Goal: Transaction & Acquisition: Purchase product/service

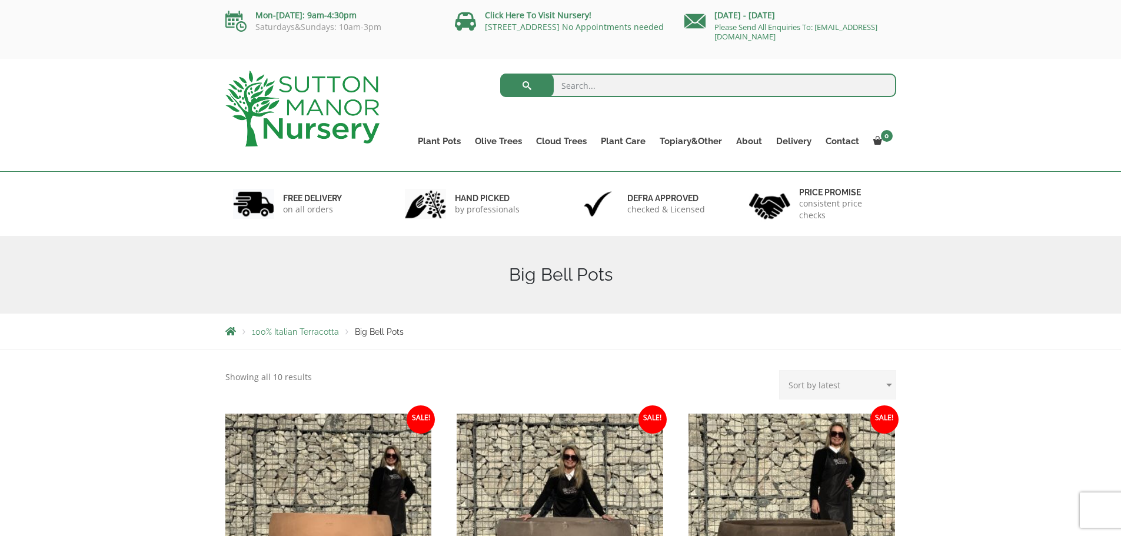
click at [623, 82] on input "search" at bounding box center [698, 86] width 396 height 24
type input "j418"
click at [500, 74] on button "submit" at bounding box center [527, 86] width 54 height 24
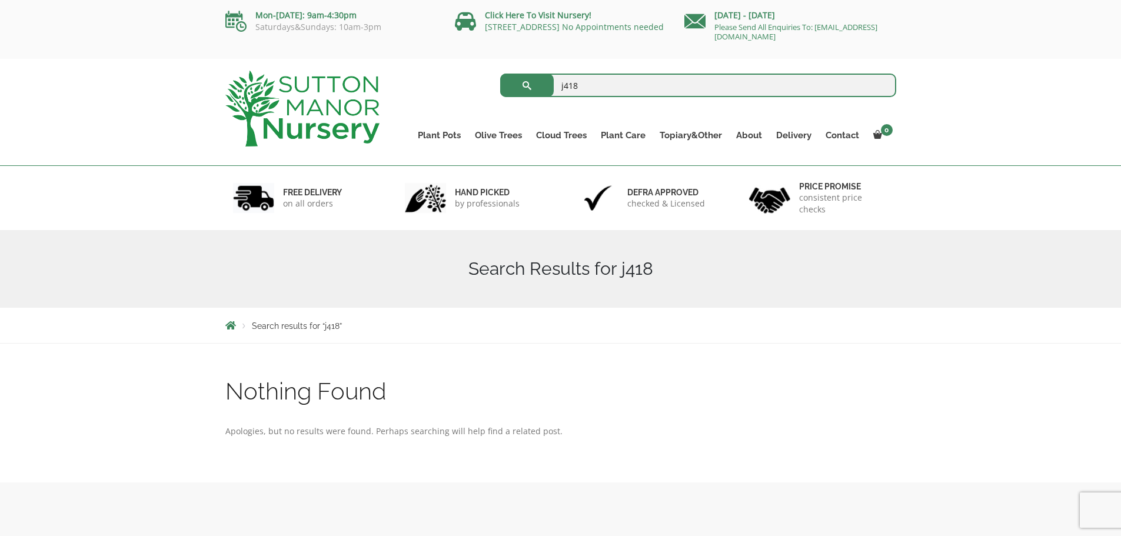
click at [575, 89] on input "j418" at bounding box center [698, 86] width 396 height 24
type input "j480"
click at [500, 74] on button "submit" at bounding box center [527, 86] width 54 height 24
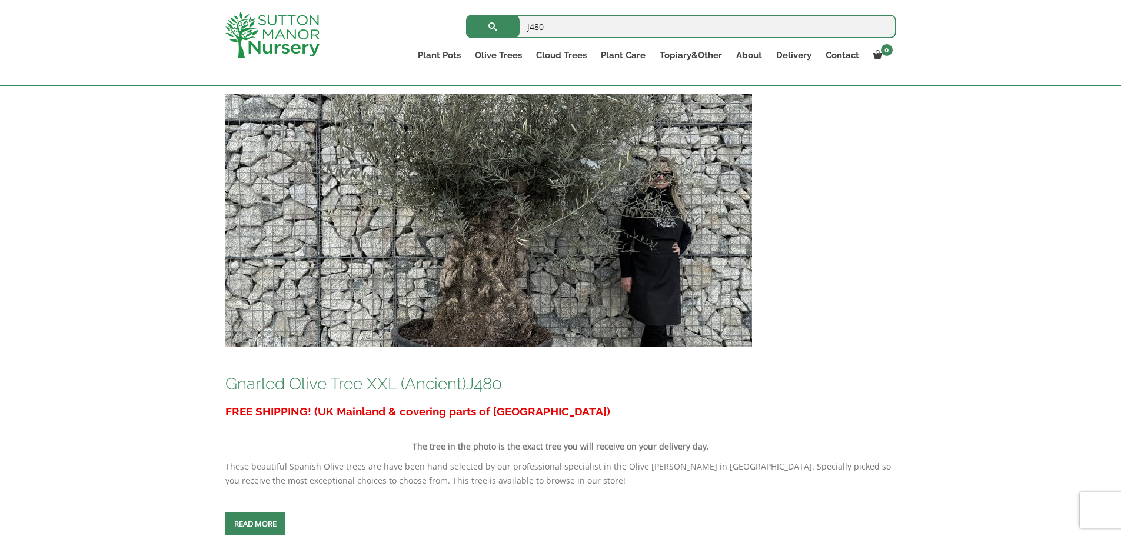
scroll to position [320, 0]
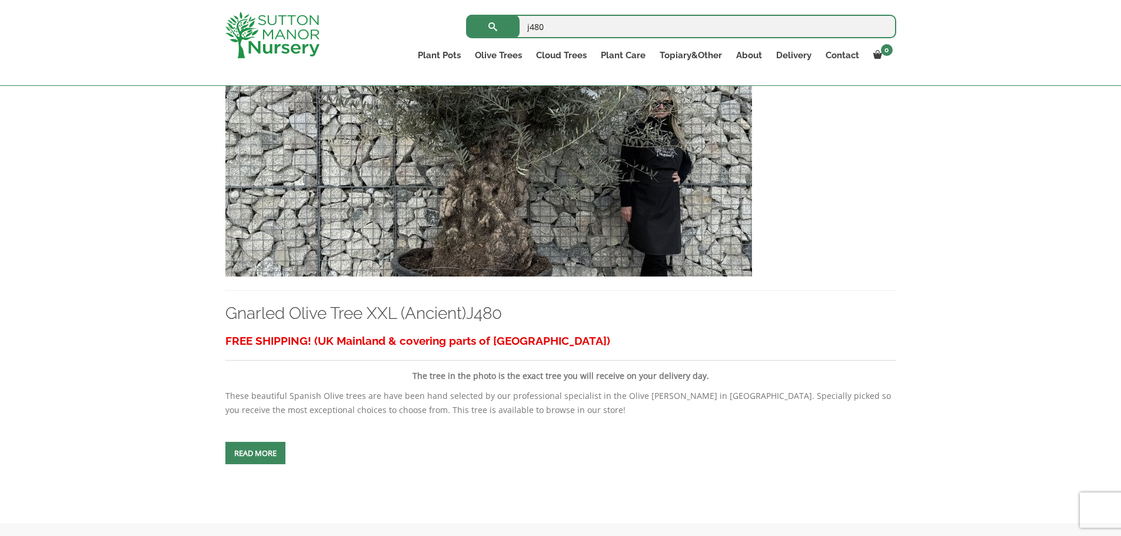
click at [515, 201] on img at bounding box center [488, 150] width 527 height 253
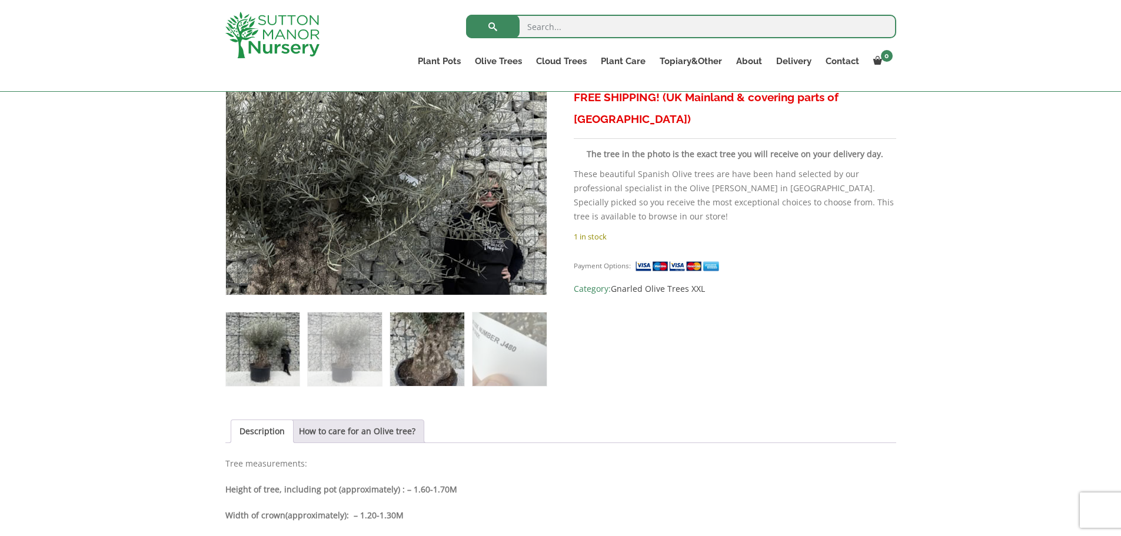
scroll to position [315, 0]
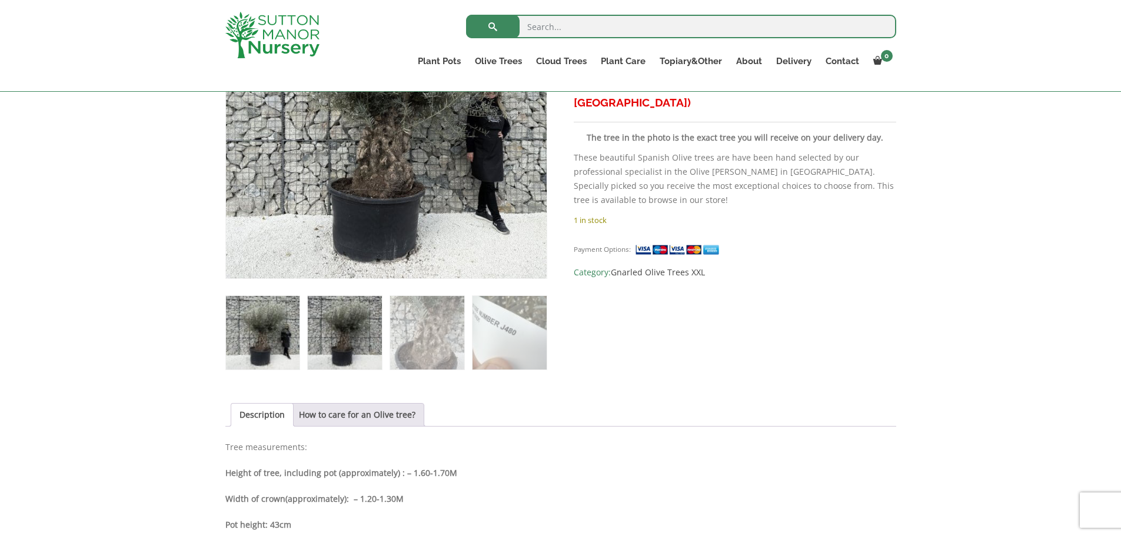
click at [323, 338] on img at bounding box center [345, 333] width 74 height 74
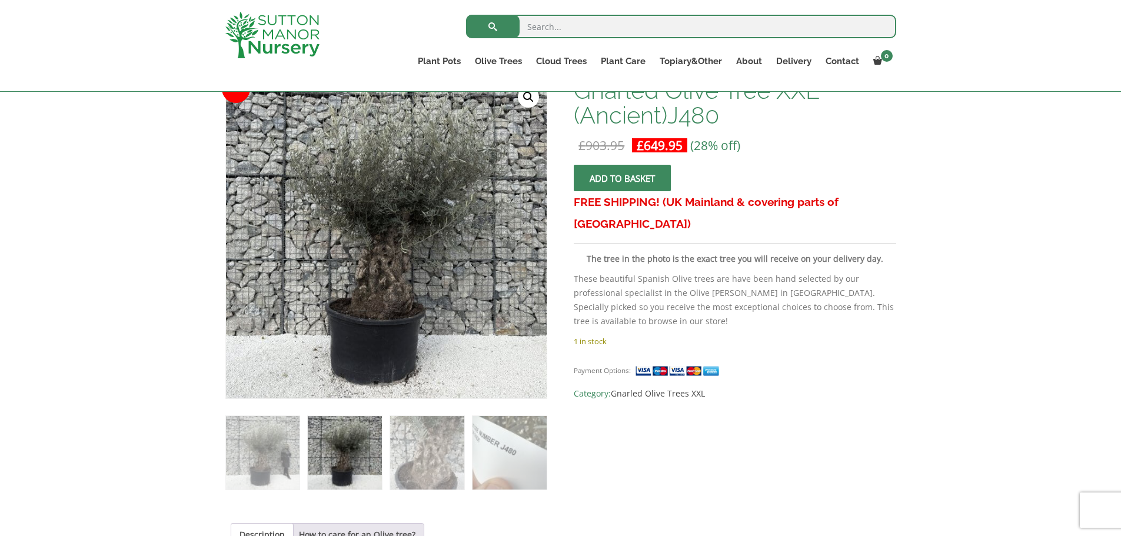
scroll to position [220, 0]
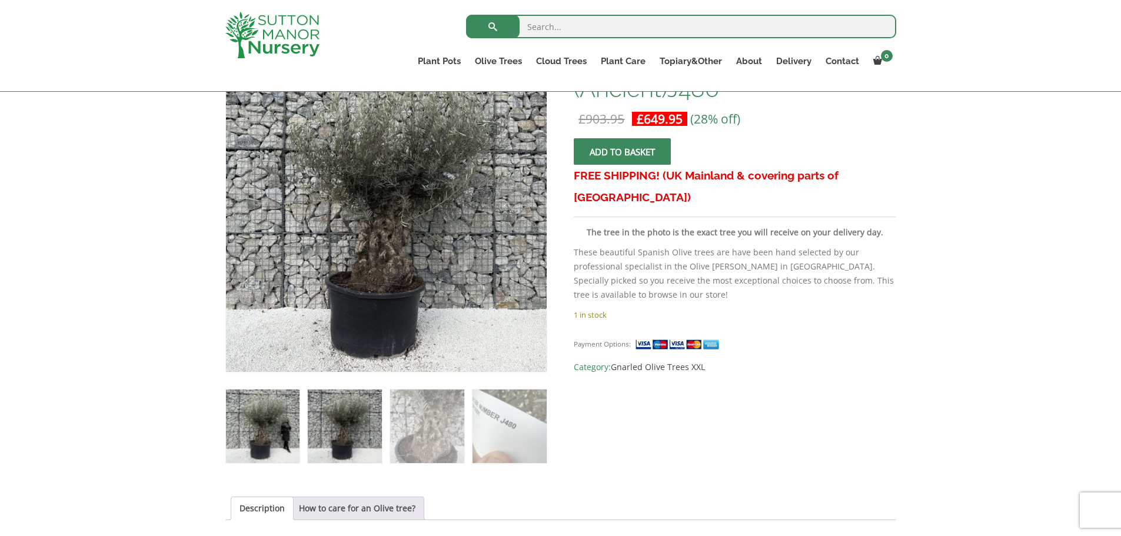
click at [273, 428] on img at bounding box center [263, 427] width 74 height 74
